Goal: Task Accomplishment & Management: Use online tool/utility

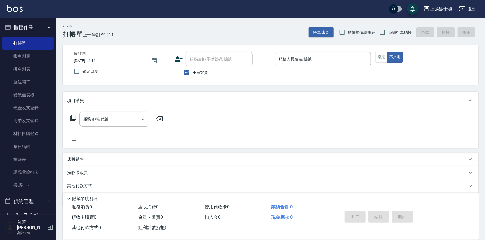
click at [168, 116] on div "服務名稱/代號 服務名稱/代號" at bounding box center [271, 129] width 416 height 39
click at [172, 116] on div "服務名稱/代號 服務名稱/代號" at bounding box center [271, 129] width 416 height 39
click at [172, 117] on div "服務名稱/代號 服務名稱/代號" at bounding box center [271, 129] width 416 height 39
click at [173, 117] on div "服務名稱/代號 服務名稱/代號" at bounding box center [271, 129] width 416 height 39
click at [175, 115] on div "服務名稱/代號 服務名稱/代號" at bounding box center [271, 129] width 416 height 39
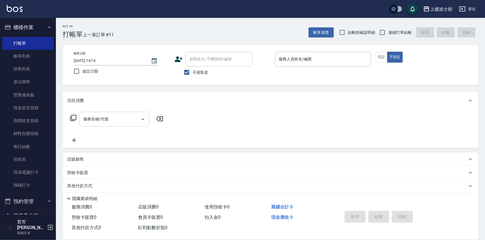
click at [138, 121] on input "服務名稱/代號" at bounding box center [110, 119] width 57 height 10
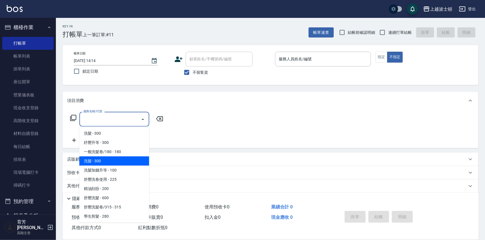
click at [217, 104] on div "項目消費" at bounding box center [267, 101] width 400 height 6
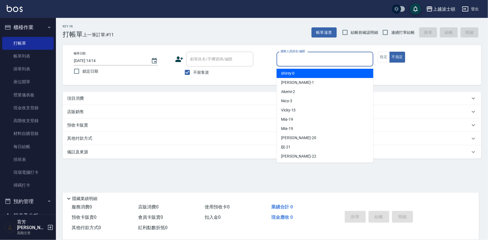
click at [308, 58] on input "服務人員姓名/編號" at bounding box center [325, 59] width 92 height 10
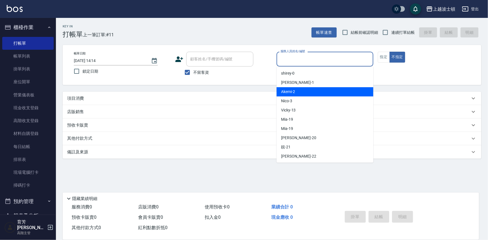
click at [311, 95] on div "Akemi -2" at bounding box center [325, 91] width 97 height 9
type input "Akemi-2"
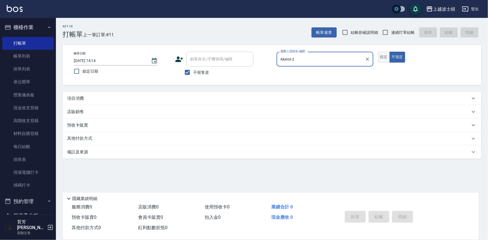
click at [387, 58] on button "指定" at bounding box center [384, 57] width 12 height 11
click at [75, 98] on p "項目消費" at bounding box center [75, 99] width 17 height 6
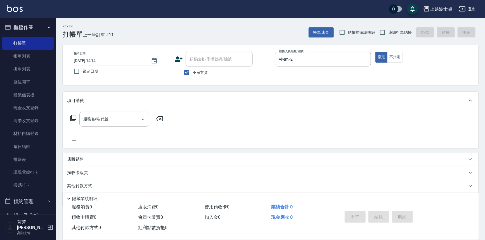
click at [72, 117] on icon at bounding box center [73, 118] width 7 height 7
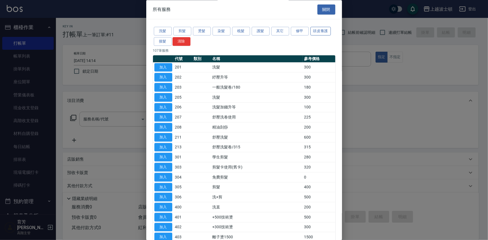
click at [316, 31] on button "頭皮養護" at bounding box center [321, 31] width 21 height 9
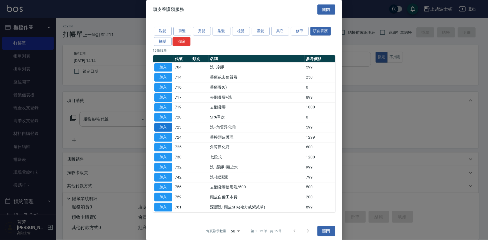
click at [163, 126] on button "加入" at bounding box center [163, 127] width 18 height 9
type input "洗+角質淨化霜(723)"
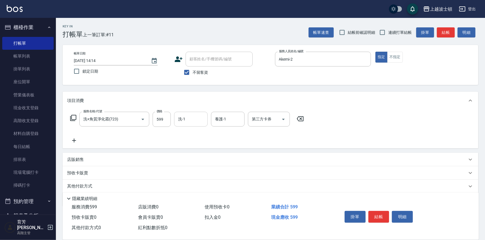
click at [206, 123] on div "洗-1" at bounding box center [191, 119] width 34 height 15
drag, startPoint x: 204, startPoint y: 132, endPoint x: 221, endPoint y: 121, distance: 20.3
click at [204, 132] on div "Akemi -2" at bounding box center [191, 133] width 34 height 9
type input "Akemi-2"
click at [225, 119] on input "養護-1" at bounding box center [228, 119] width 29 height 10
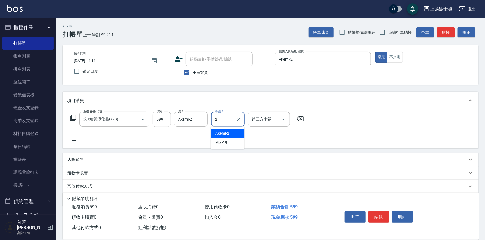
type input "2"
click at [206, 131] on div "服務名稱/代號 洗+角質淨化霜(723) 服務名稱/代號 價格 599 價格 洗-1 Akemi-2 洗-1 養護-1 養護-1 第三方卡券 第三方卡券" at bounding box center [187, 128] width 240 height 32
click at [229, 118] on input "養護-1" at bounding box center [228, 119] width 29 height 10
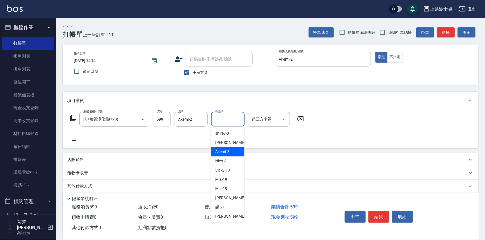
click at [221, 152] on span "Akemi -2" at bounding box center [223, 152] width 14 height 6
type input "Akemi-2"
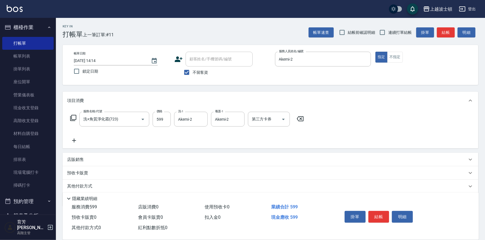
click at [73, 139] on icon at bounding box center [74, 140] width 14 height 7
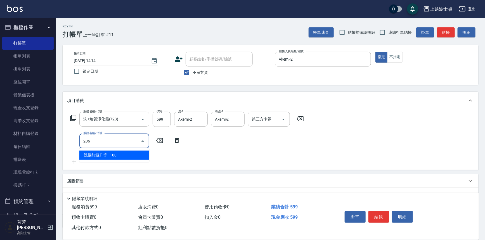
click at [98, 155] on span "洗髮加錢升等 - 100" at bounding box center [114, 155] width 70 height 9
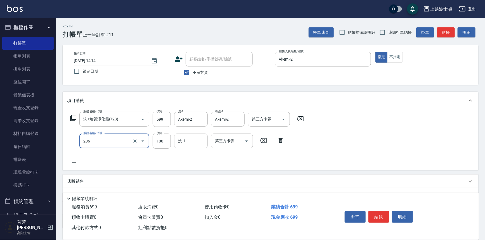
type input "洗髮加錢升等(206)"
click at [186, 144] on input "洗-1" at bounding box center [191, 141] width 29 height 10
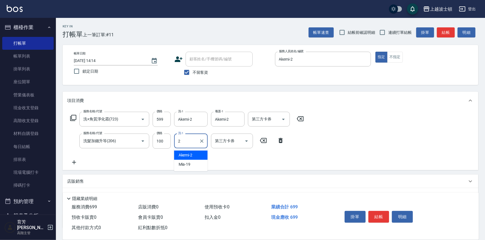
click at [186, 156] on span "Akemi -2" at bounding box center [186, 155] width 14 height 6
type input "Akemi-2"
click at [71, 162] on icon at bounding box center [74, 162] width 14 height 7
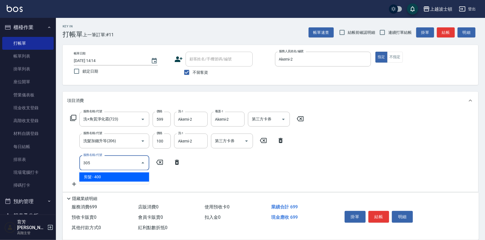
click at [107, 176] on span "剪髮 - 400" at bounding box center [114, 177] width 70 height 9
type input "剪髮(305)"
click at [164, 165] on input "400" at bounding box center [162, 163] width 18 height 15
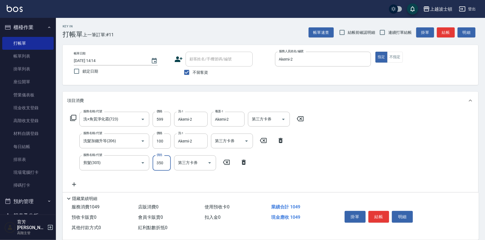
type input "350"
click at [316, 161] on div "服務名稱/代號 洗+角質淨化霜(723) 服務名稱/代號 價格 599 價格 洗-1 Akemi-2 洗-1 養護-1 Akemi-2 養護-1 第三方卡券 …" at bounding box center [271, 151] width 416 height 83
click at [383, 217] on button "結帳" at bounding box center [379, 217] width 21 height 12
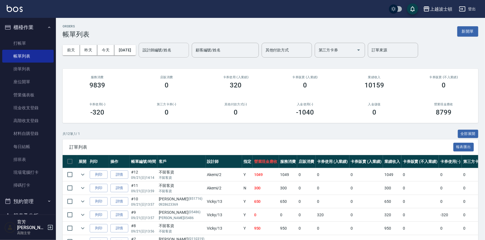
click at [171, 54] on input "設計師編號/姓名" at bounding box center [163, 50] width 45 height 10
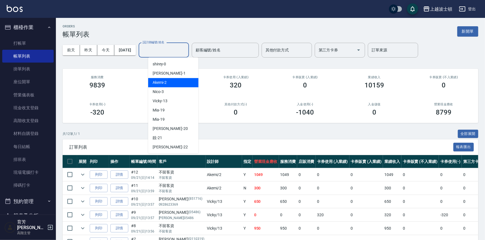
click at [184, 82] on div "Akemi -2" at bounding box center [173, 82] width 50 height 9
type input "Akemi-2"
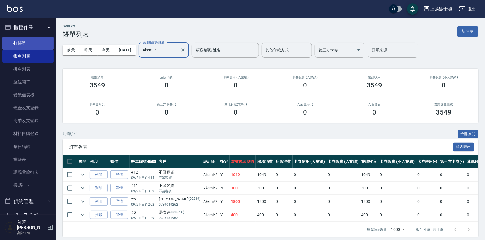
click at [22, 37] on link "打帳單" at bounding box center [27, 43] width 51 height 13
